Goal: Information Seeking & Learning: Learn about a topic

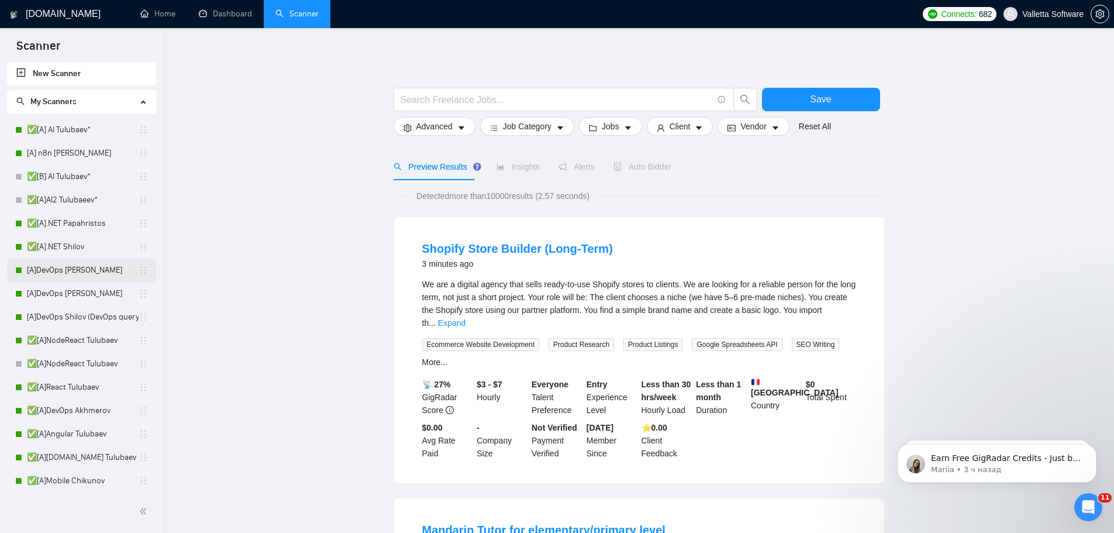
click at [92, 273] on link "[A]DevOps [PERSON_NAME]" at bounding box center [83, 270] width 112 height 23
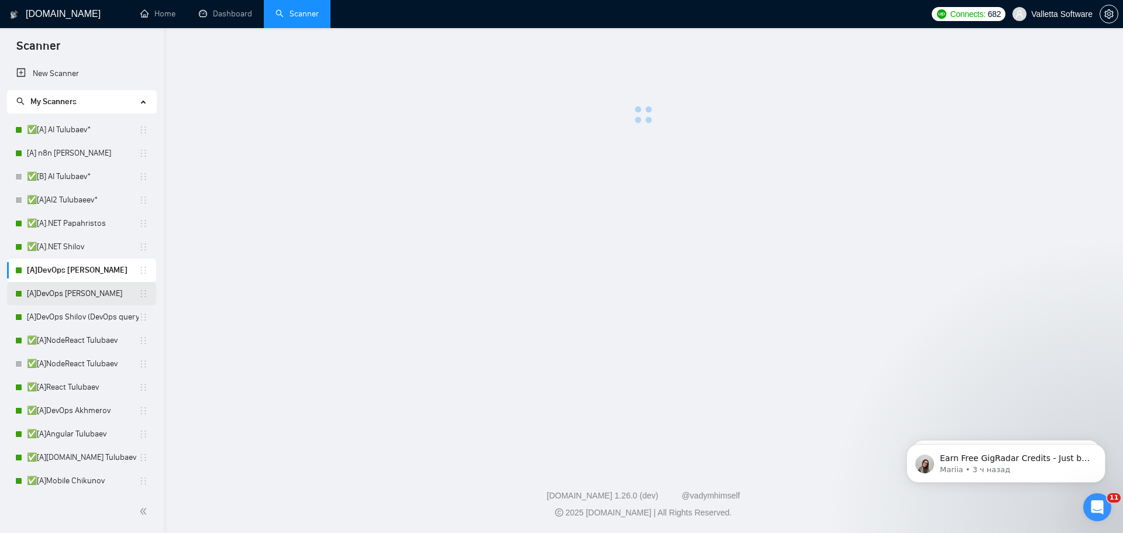
click at [93, 290] on link "[A]DevOps [PERSON_NAME]" at bounding box center [83, 293] width 112 height 23
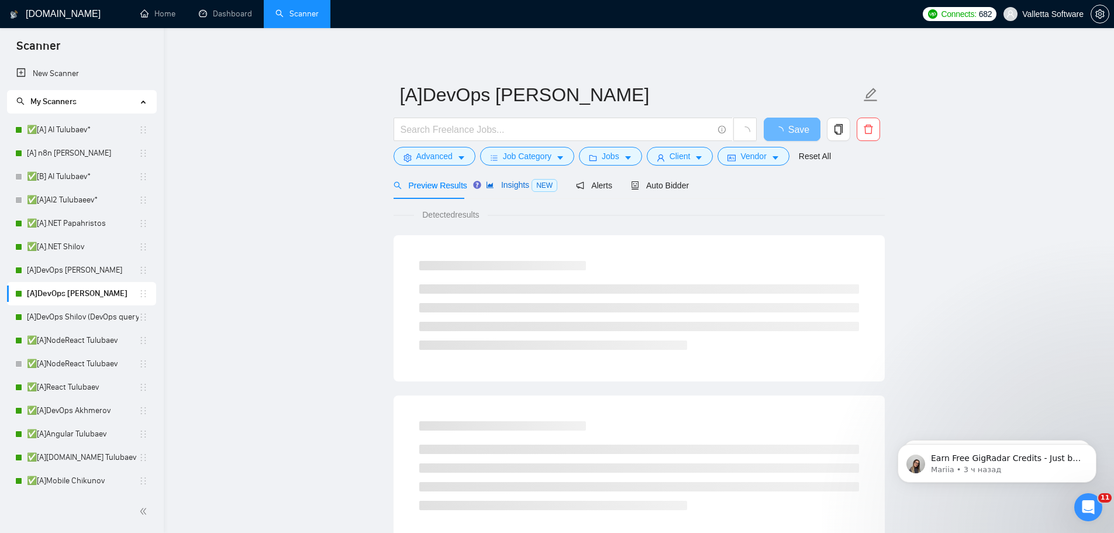
click at [498, 180] on span "Insights NEW" at bounding box center [521, 184] width 71 height 9
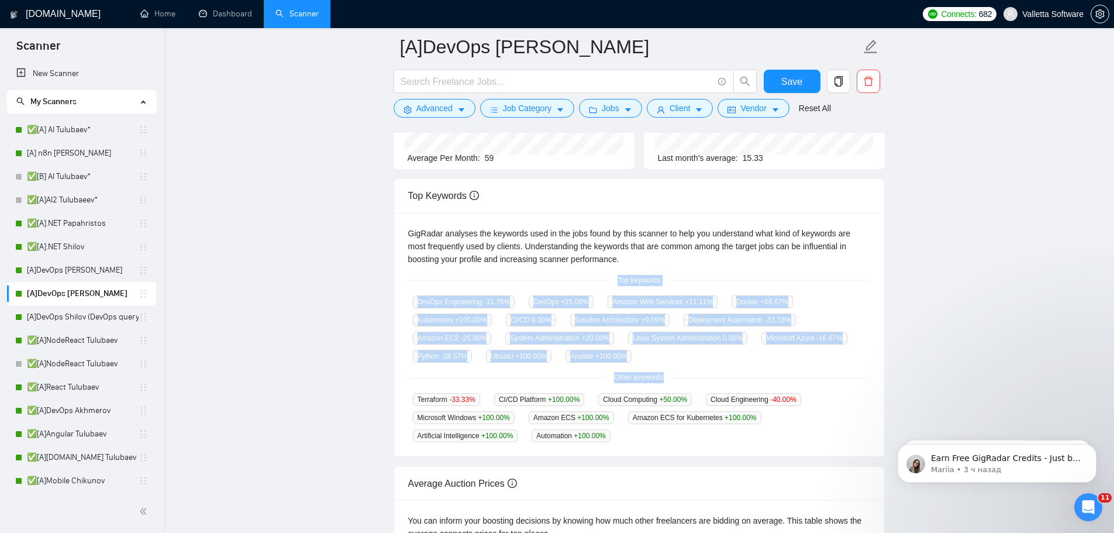
scroll to position [175, 0]
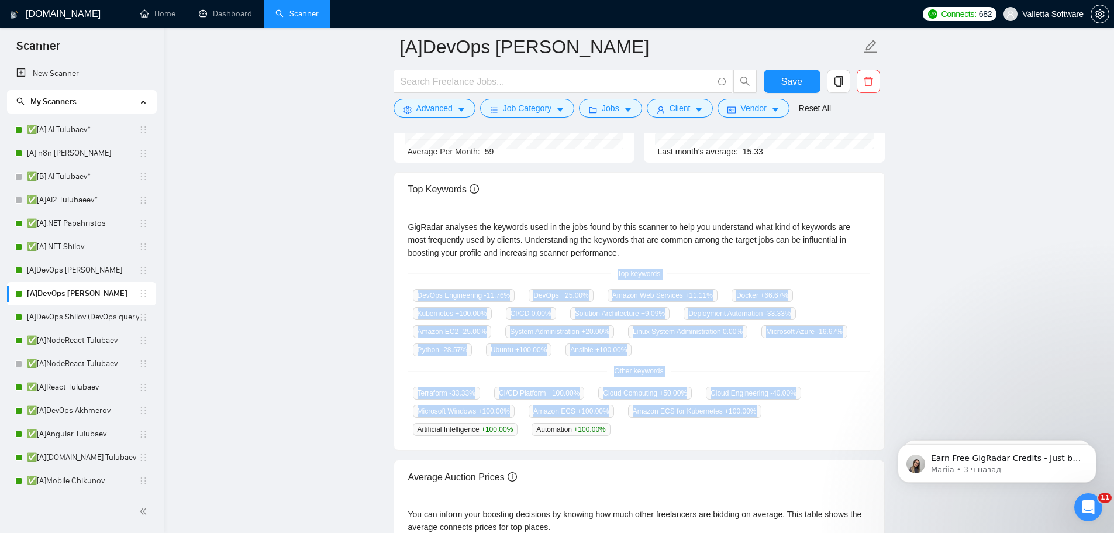
copy div "Top keywords DevOps Engineering -11.76 % DevOps +25.00 % Amazon Web Services +1…"
drag, startPoint x: 621, startPoint y: 328, endPoint x: 701, endPoint y: 429, distance: 129.1
click at [701, 429] on div "GigRadar analyses the keywords used in the jobs found by this scanner to help y…" at bounding box center [639, 328] width 490 height 244
drag, startPoint x: 610, startPoint y: 437, endPoint x: 614, endPoint y: 277, distance: 159.8
click at [614, 277] on div "GigRadar analyses the keywords used in the jobs found by this scanner to help y…" at bounding box center [639, 328] width 490 height 244
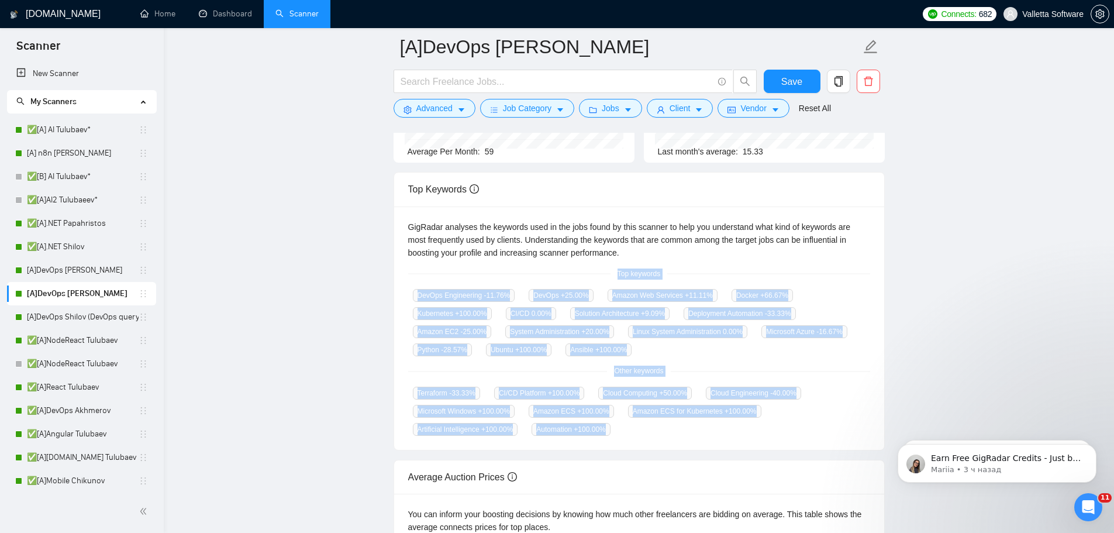
copy div "Top keywords DevOps Engineering -11.76 % DevOps +25.00 % Amazon Web Services +1…"
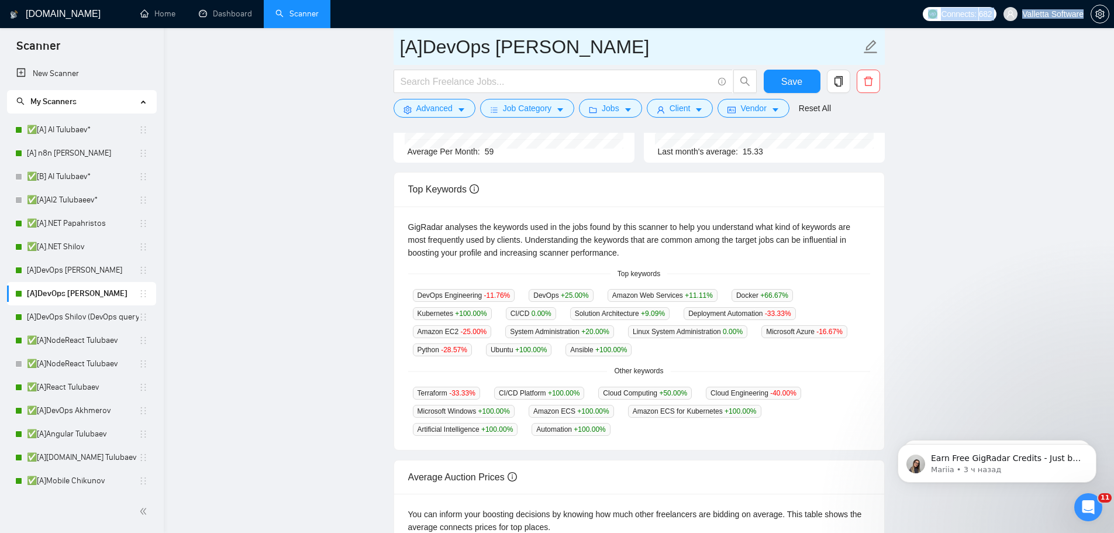
drag, startPoint x: 752, startPoint y: 26, endPoint x: 753, endPoint y: 57, distance: 31.6
click at [753, 47] on div "[DOMAIN_NAME] Home Dashboard Scanner Connects: 682 Valletta Software [A]DevOps …" at bounding box center [639, 299] width 951 height 949
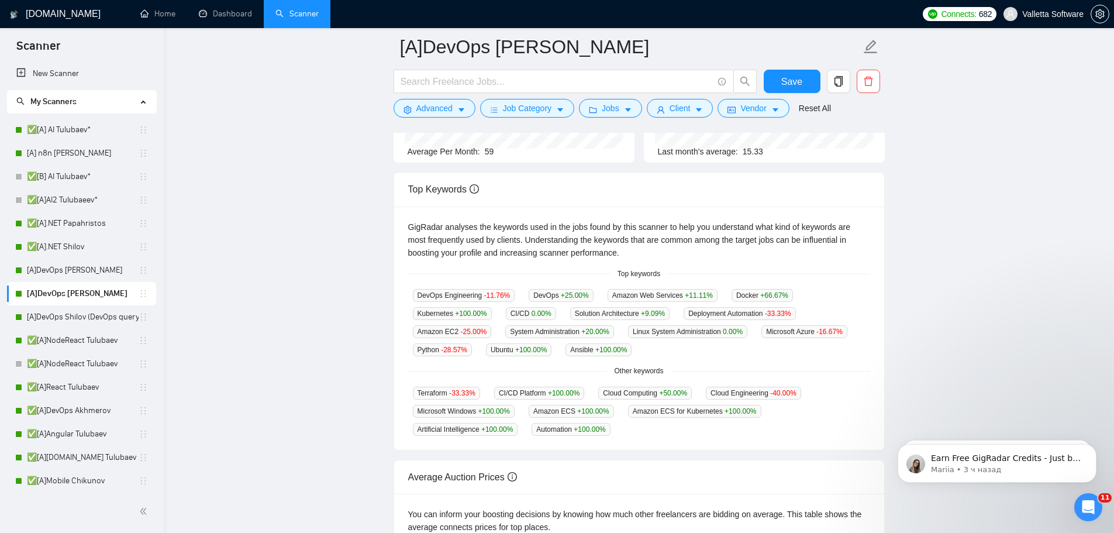
click at [953, 92] on main "[A]DevOps Shilov Save Advanced Job Category Jobs Client Vendor Reset All Previe…" at bounding box center [639, 277] width 913 height 812
